Goal: Book appointment/travel/reservation

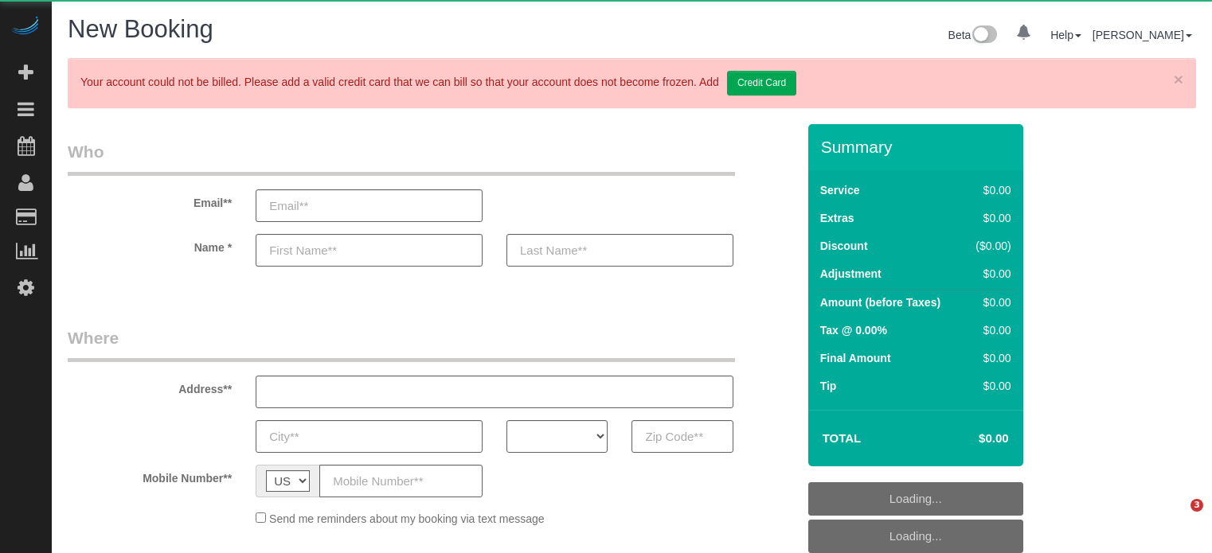
select select "number:9"
select select "object:1226"
select select "4"
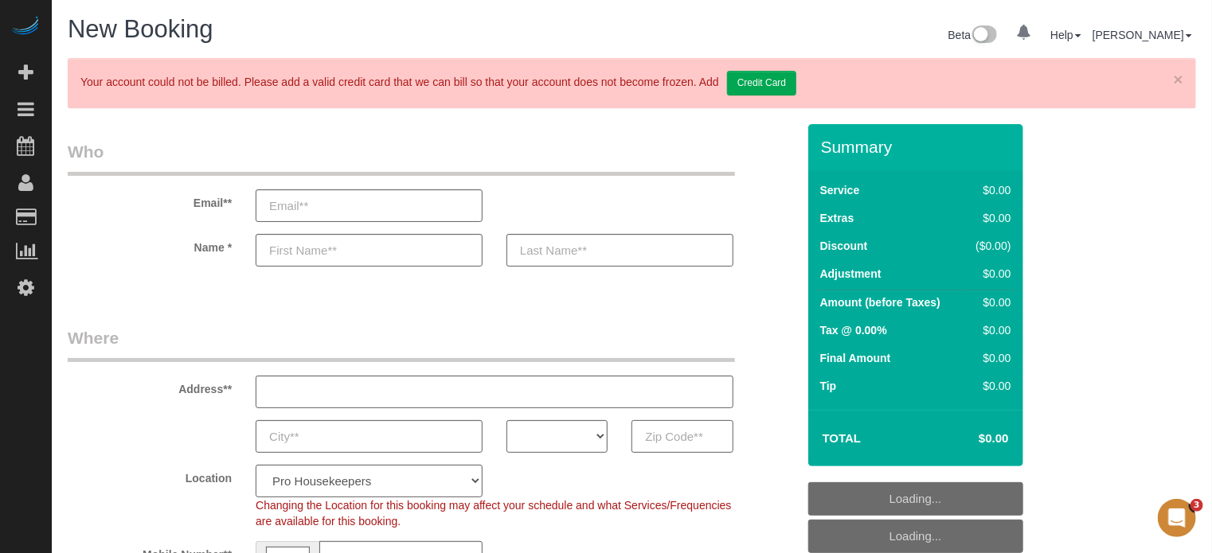
click at [678, 439] on input "text" at bounding box center [681, 436] width 101 height 33
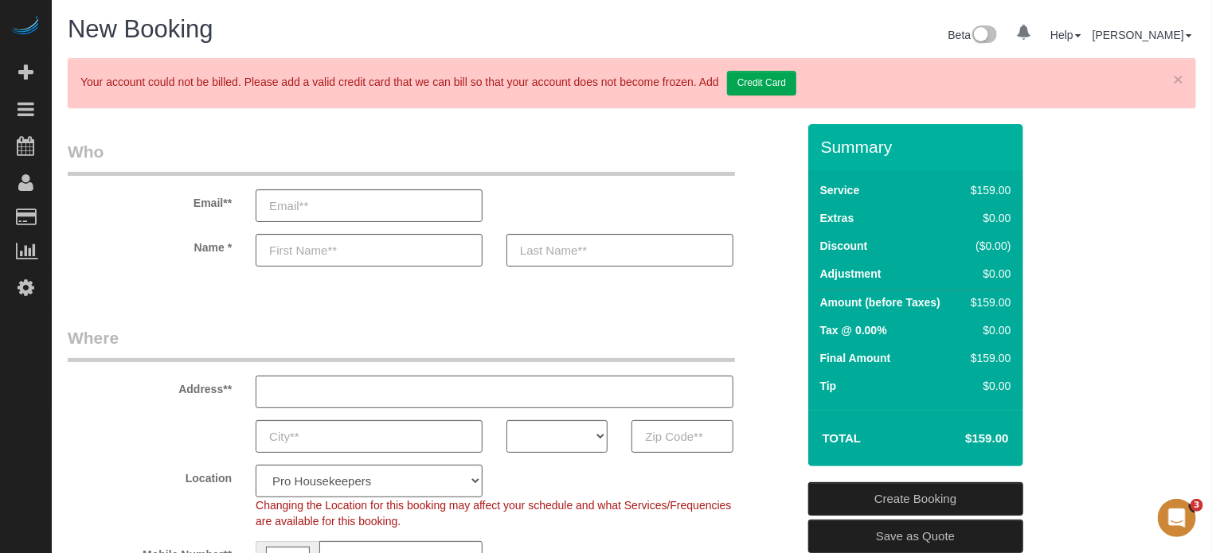
paste input "60706"
type input "60706"
click at [586, 430] on select "AK AL AR AZ CA CO CT DC DE [GEOGRAPHIC_DATA] [GEOGRAPHIC_DATA] HI IA ID IL IN K…" at bounding box center [556, 436] width 101 height 33
select select "IL"
click at [506, 420] on select "AK AL AR AZ CA CO CT DC DE [GEOGRAPHIC_DATA] [GEOGRAPHIC_DATA] HI IA ID IL IN K…" at bounding box center [556, 436] width 101 height 33
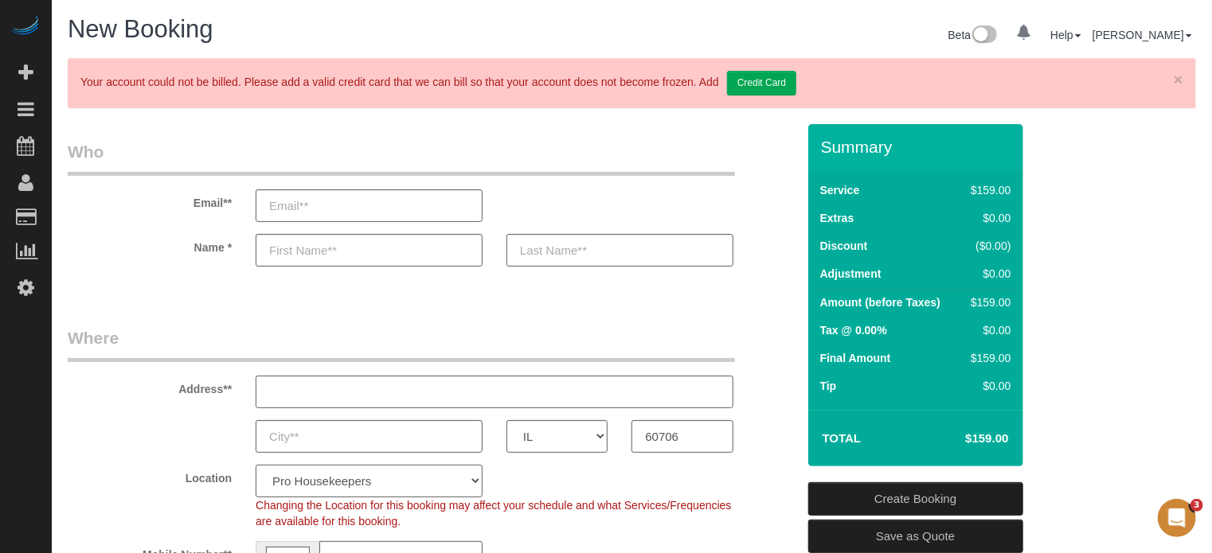
click at [455, 483] on select "Pro Housekeepers [GEOGRAPHIC_DATA] [GEOGRAPHIC_DATA] [GEOGRAPHIC_DATA] [GEOGRAP…" at bounding box center [369, 481] width 227 height 33
select select "11"
click at [256, 465] on select "Pro Housekeepers [GEOGRAPHIC_DATA] [GEOGRAPHIC_DATA] [GEOGRAPHIC_DATA] [GEOGRAP…" at bounding box center [369, 481] width 227 height 33
select select "object:1235"
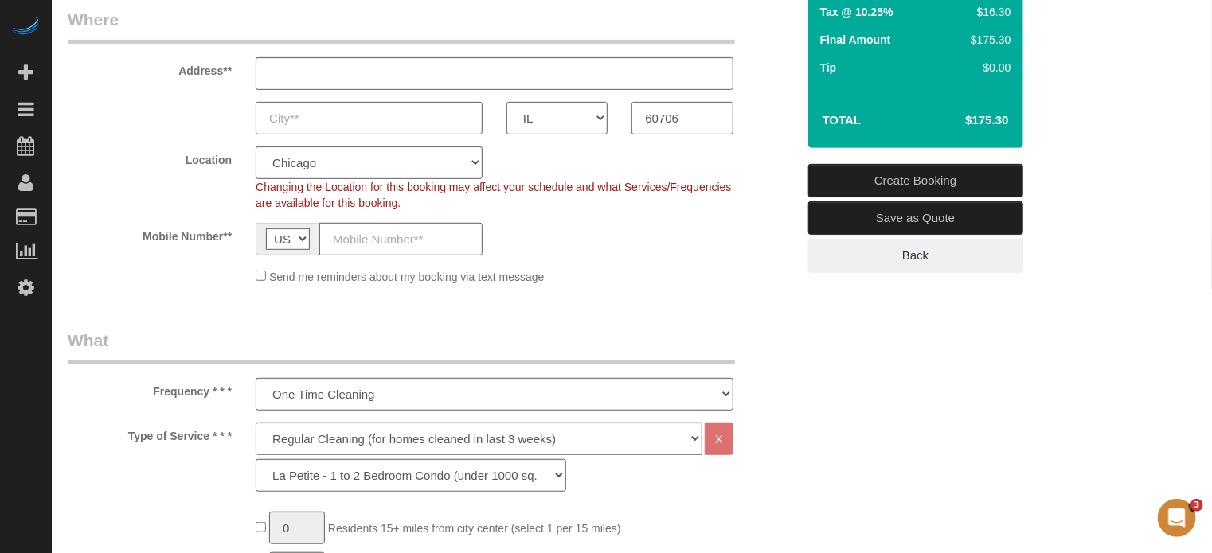
scroll to position [478, 0]
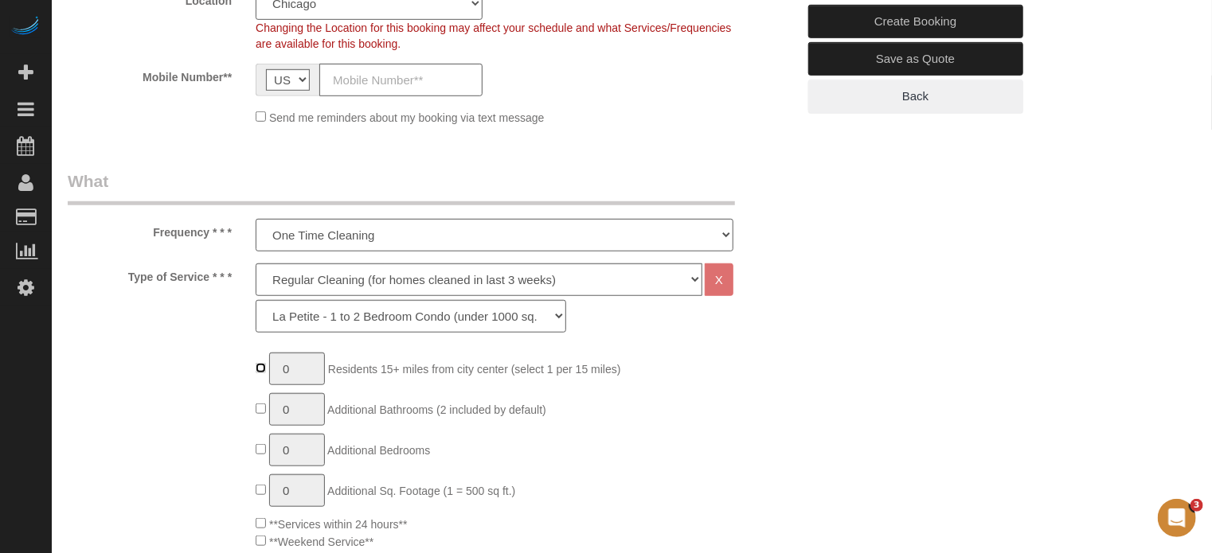
type input "1"
click at [331, 283] on select "Deep Cleaning (for homes that have not been cleaned in 3+ weeks) Spruce Regular…" at bounding box center [479, 280] width 447 height 33
select select "5"
click at [256, 264] on select "Deep Cleaning (for homes that have not been cleaned in 3+ weeks) Spruce Regular…" at bounding box center [479, 280] width 447 height 33
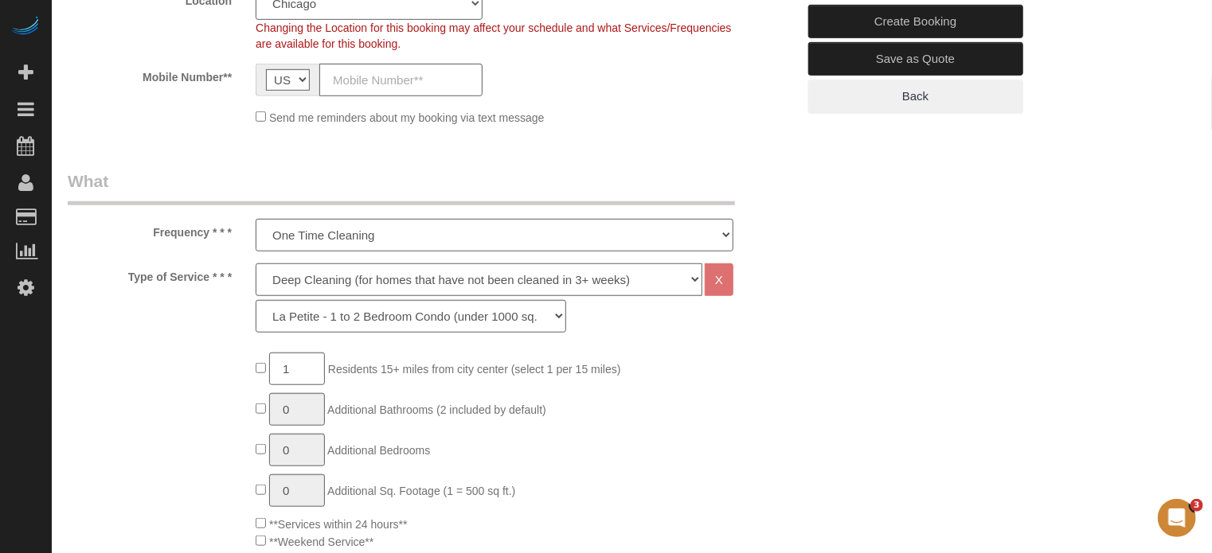
select select "93"
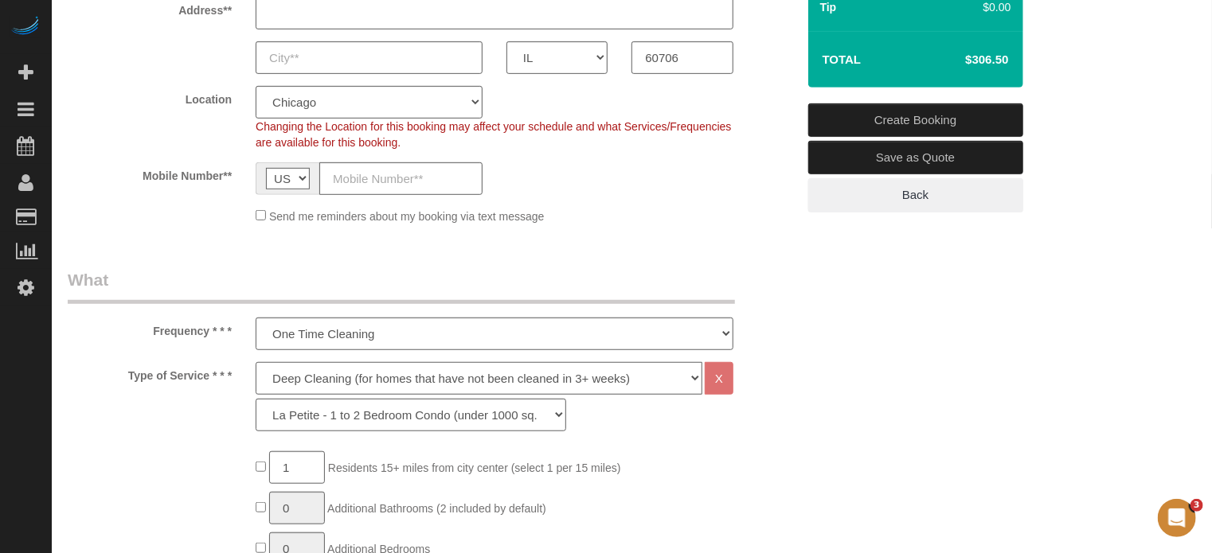
scroll to position [557, 0]
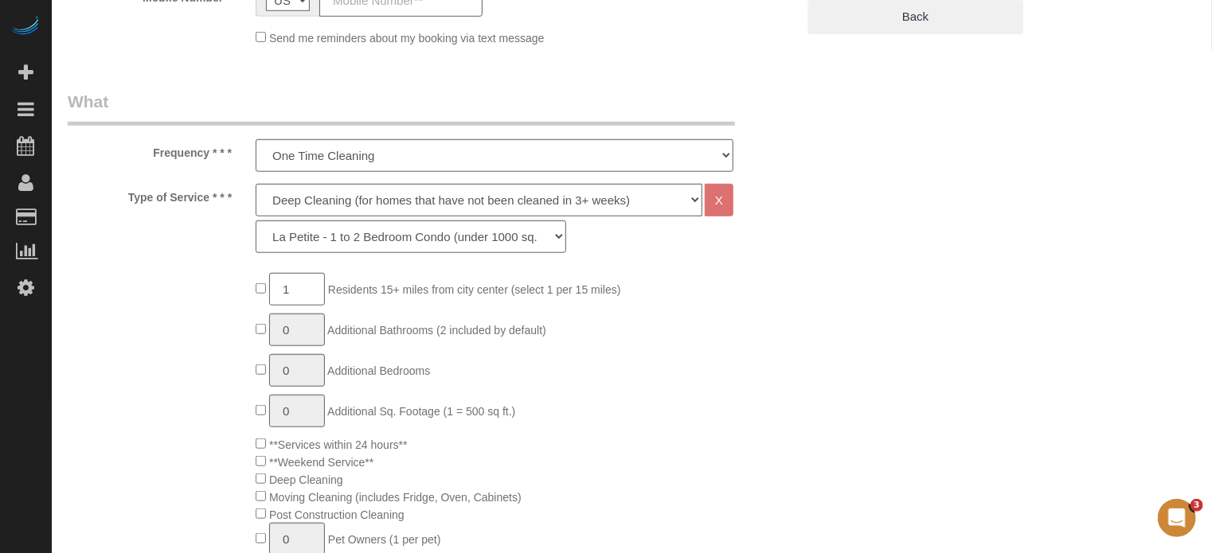
drag, startPoint x: 70, startPoint y: 302, endPoint x: 72, endPoint y: 288, distance: 13.7
